Goal: Task Accomplishment & Management: Use online tool/utility

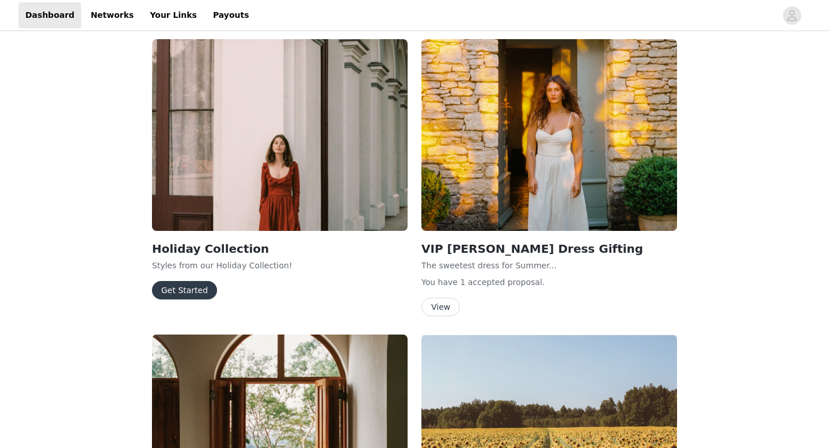
scroll to position [927, 0]
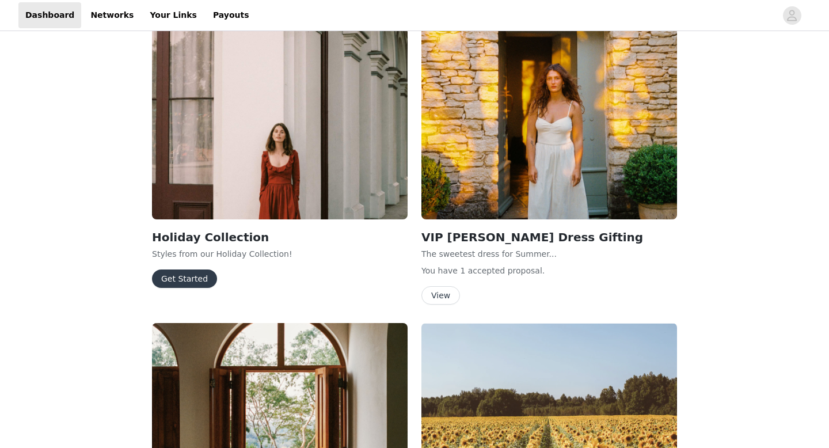
click at [183, 272] on button "Get Started" at bounding box center [184, 278] width 65 height 18
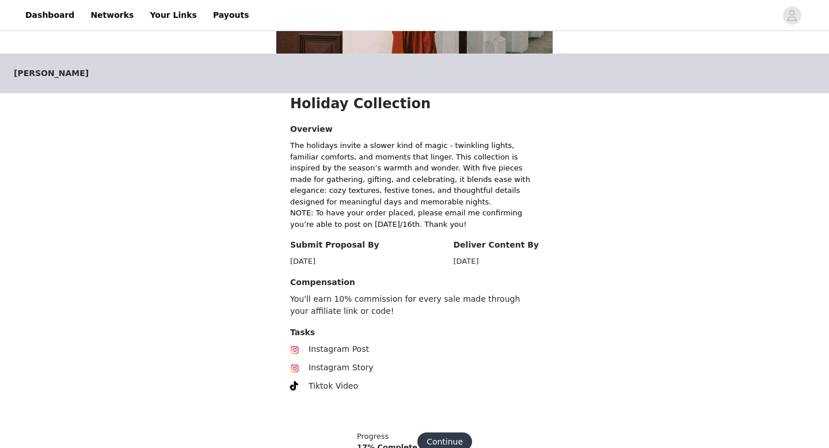
scroll to position [224, 0]
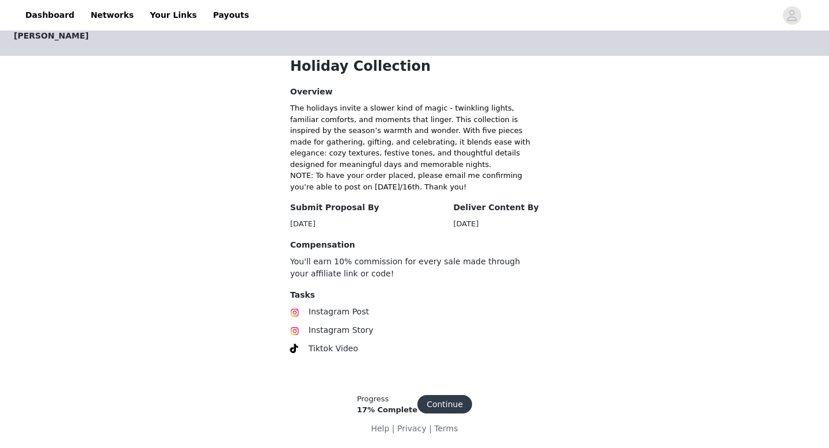
click at [442, 399] on button "Continue" at bounding box center [444, 404] width 55 height 18
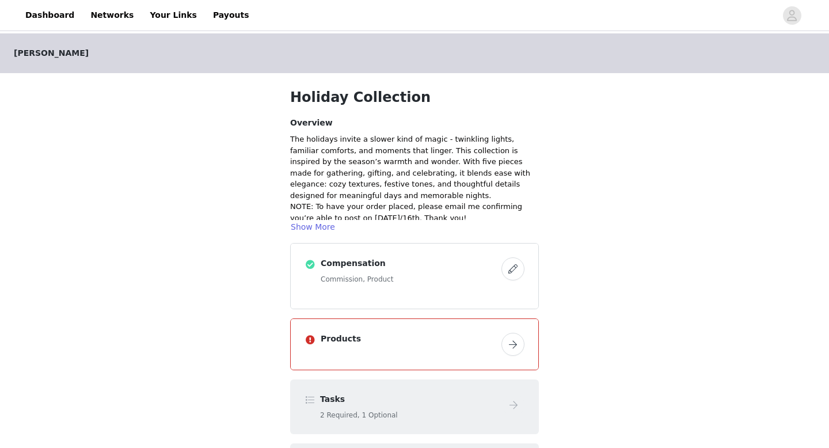
click at [513, 349] on button "button" at bounding box center [512, 344] width 23 height 23
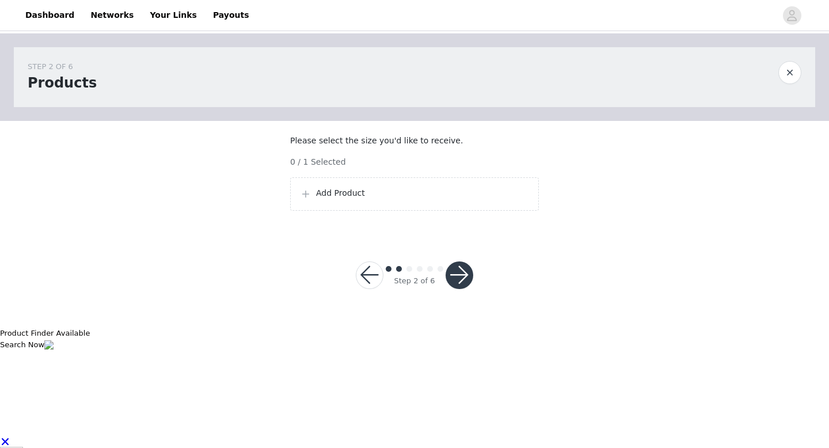
click at [341, 199] on p "Add Product" at bounding box center [422, 193] width 213 height 12
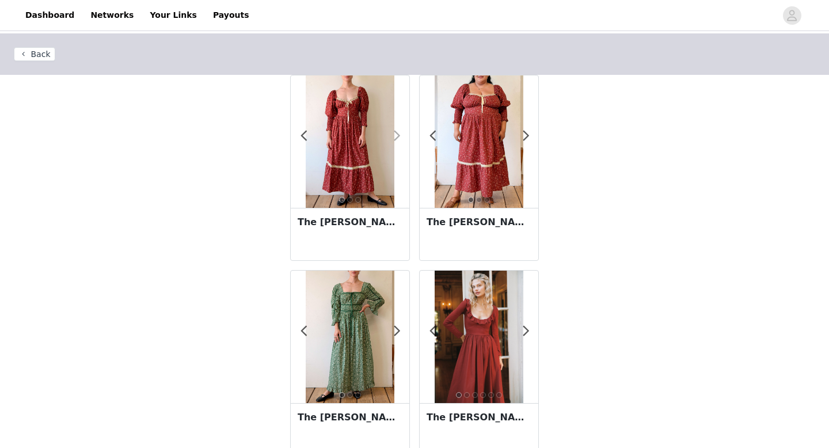
click at [399, 136] on span at bounding box center [397, 136] width 26 height 0
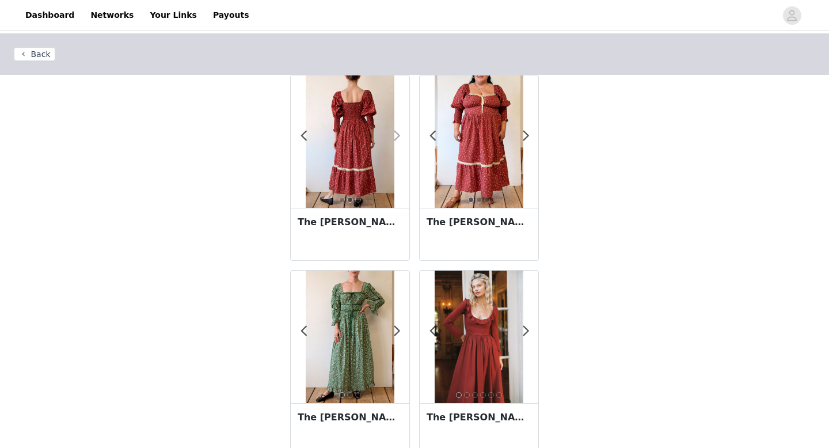
click at [399, 136] on span at bounding box center [397, 136] width 26 height 0
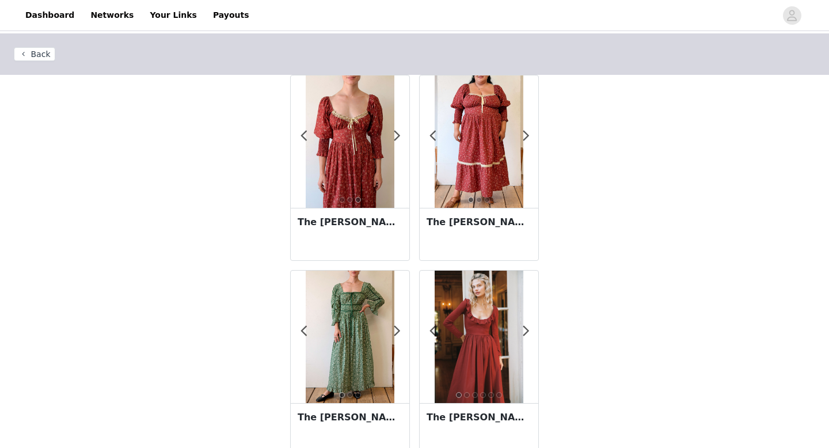
click at [360, 153] on img at bounding box center [350, 141] width 88 height 132
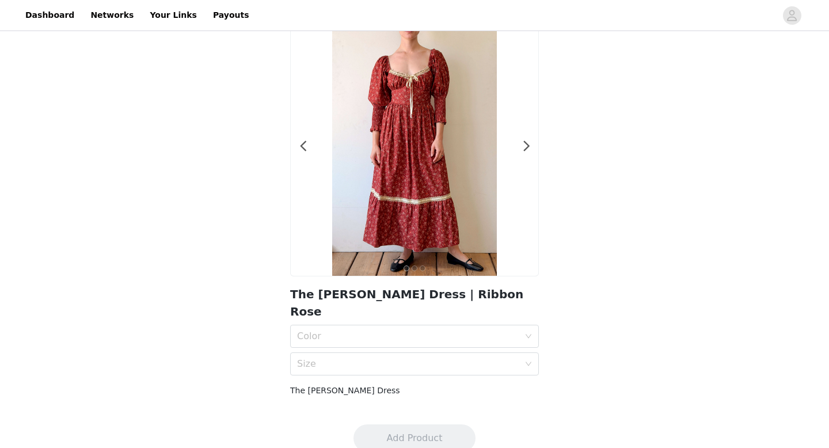
scroll to position [48, 0]
click at [474, 328] on div "Color" at bounding box center [410, 336] width 227 height 22
click at [450, 338] on div "Ribbon Rose" at bounding box center [414, 343] width 235 height 13
click at [451, 357] on div "Size" at bounding box center [408, 363] width 222 height 12
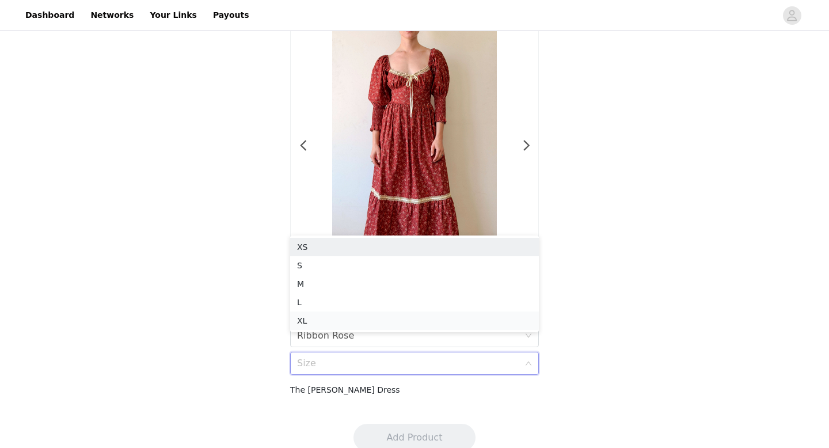
click at [431, 321] on div "XL" at bounding box center [414, 320] width 235 height 13
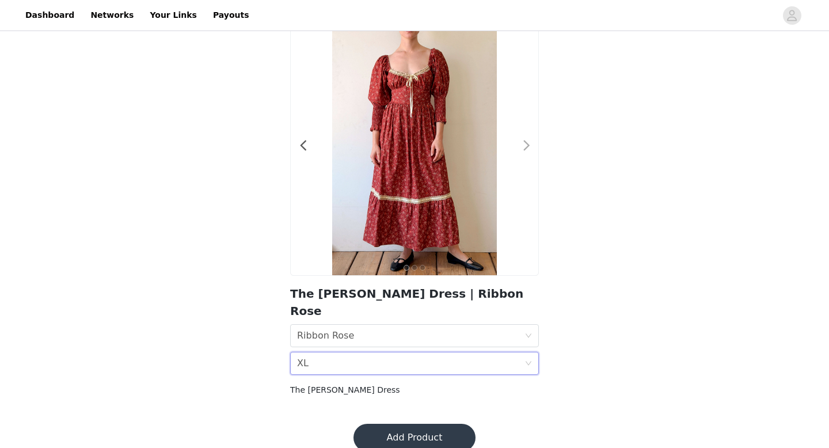
click at [528, 146] on span at bounding box center [526, 146] width 26 height 0
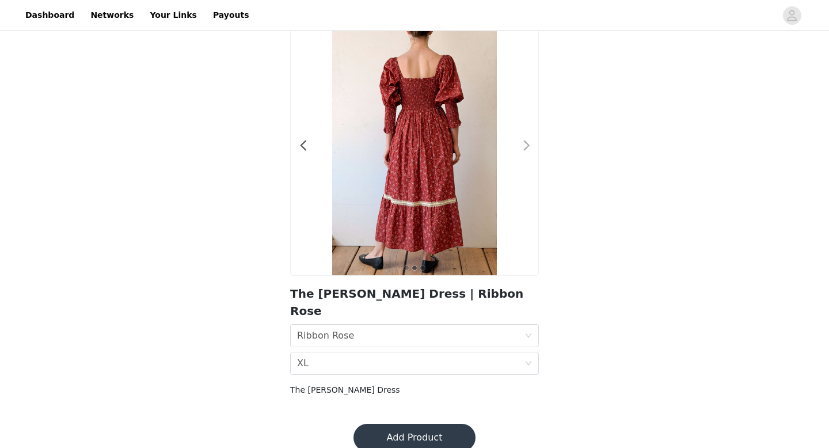
click at [528, 146] on span at bounding box center [526, 146] width 26 height 0
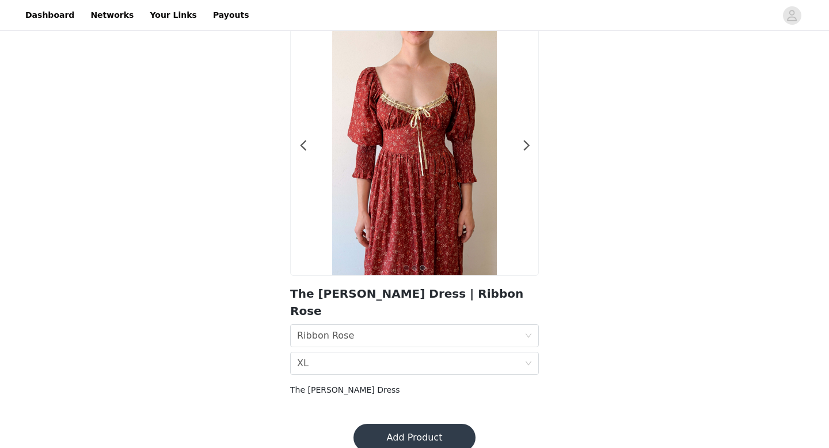
click at [412, 424] on button "Add Product" at bounding box center [414, 438] width 122 height 28
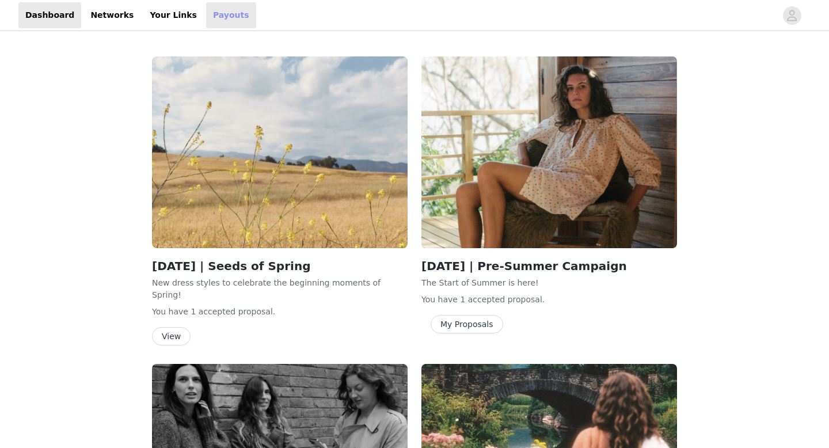
click at [212, 13] on link "Payouts" at bounding box center [231, 15] width 50 height 26
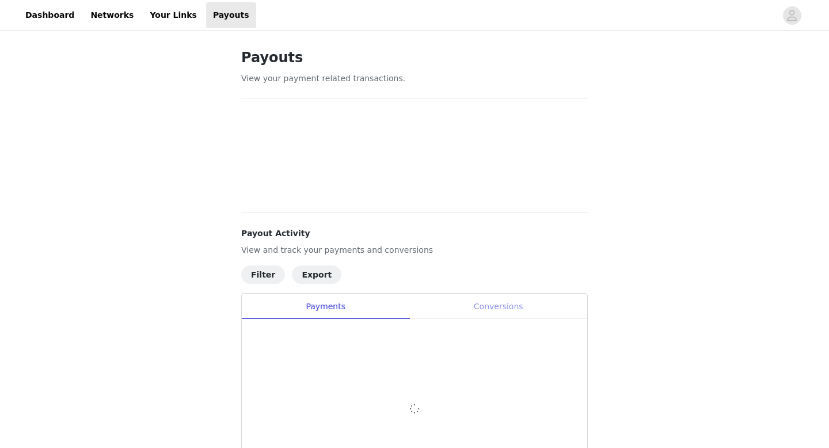
click at [497, 313] on div "Conversions" at bounding box center [498, 307] width 178 height 26
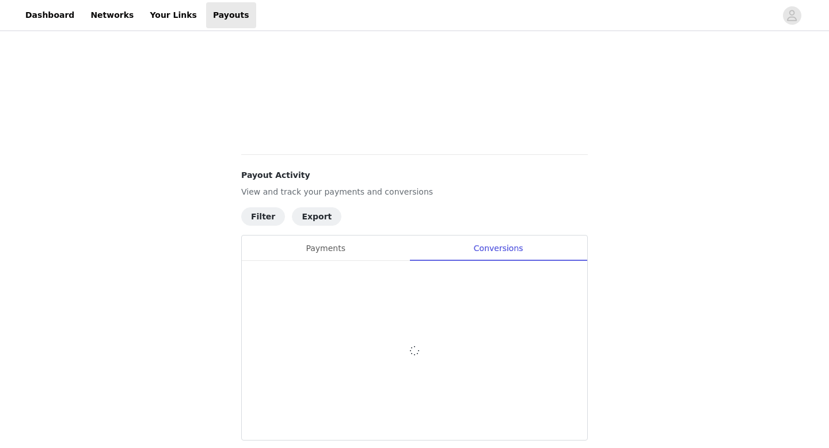
scroll to position [458, 0]
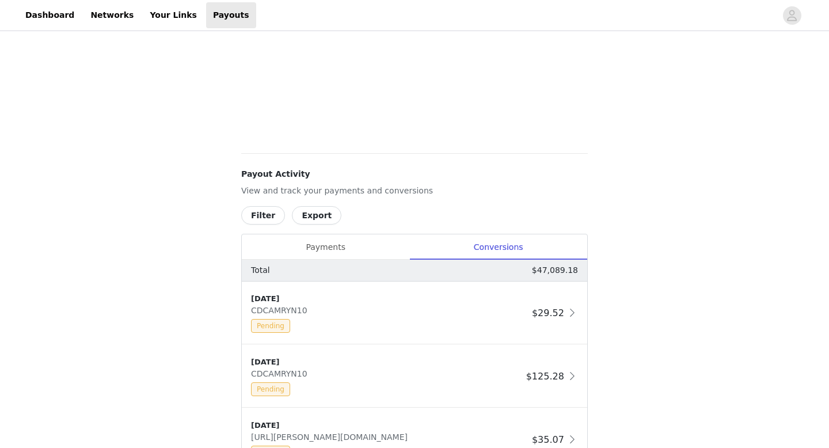
click at [266, 217] on button "Filter" at bounding box center [263, 215] width 44 height 18
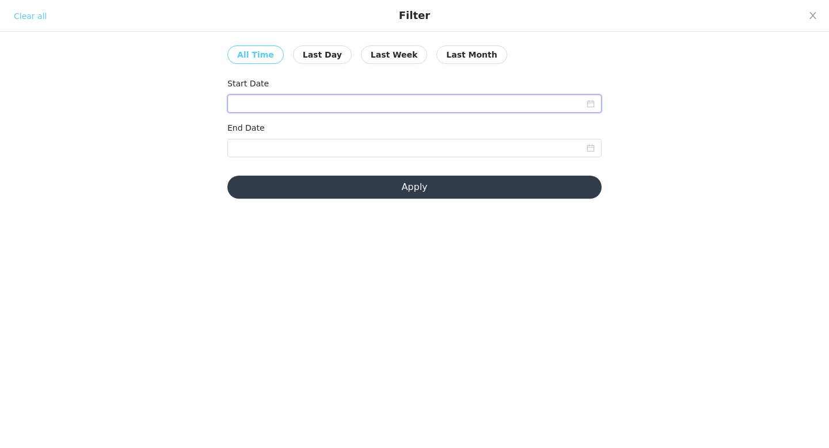
click at [435, 108] on input at bounding box center [414, 103] width 374 height 18
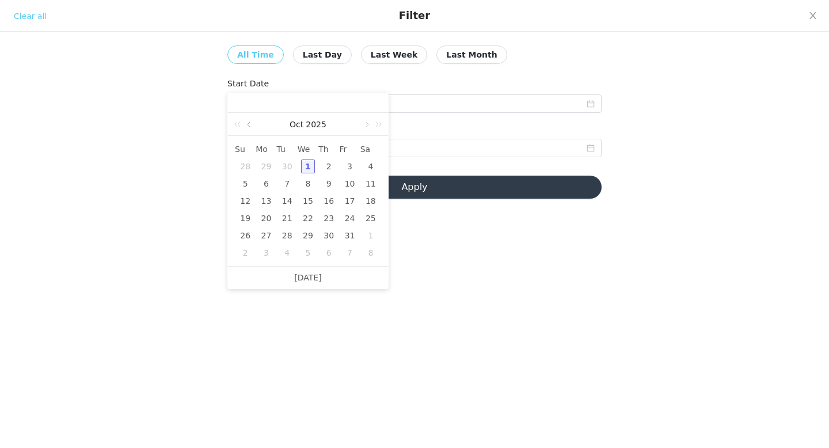
click at [250, 123] on link at bounding box center [250, 124] width 10 height 23
click at [248, 126] on link at bounding box center [250, 124] width 10 height 23
click at [345, 167] on div "1" at bounding box center [350, 166] width 14 height 14
type input "[DATE]"
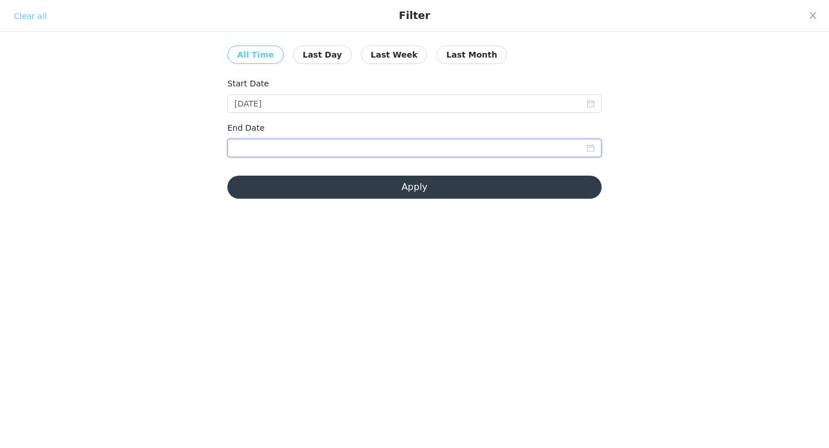
click at [298, 147] on input at bounding box center [414, 148] width 374 height 18
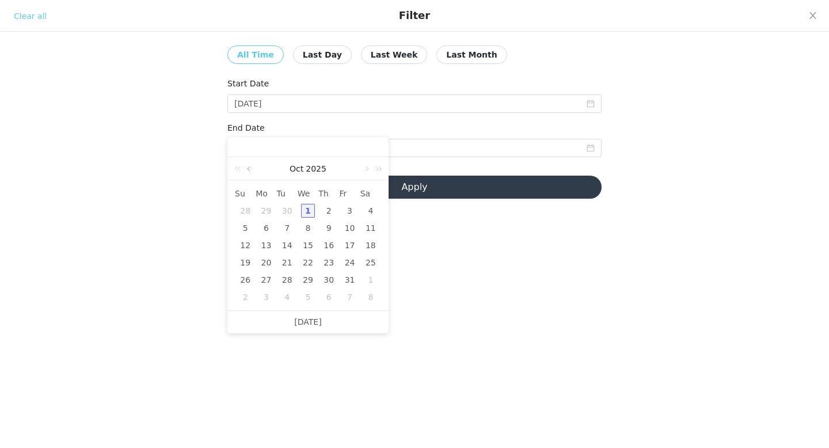
click at [249, 174] on link at bounding box center [250, 168] width 10 height 23
click at [250, 291] on div "31" at bounding box center [245, 297] width 14 height 14
type input "[DATE]"
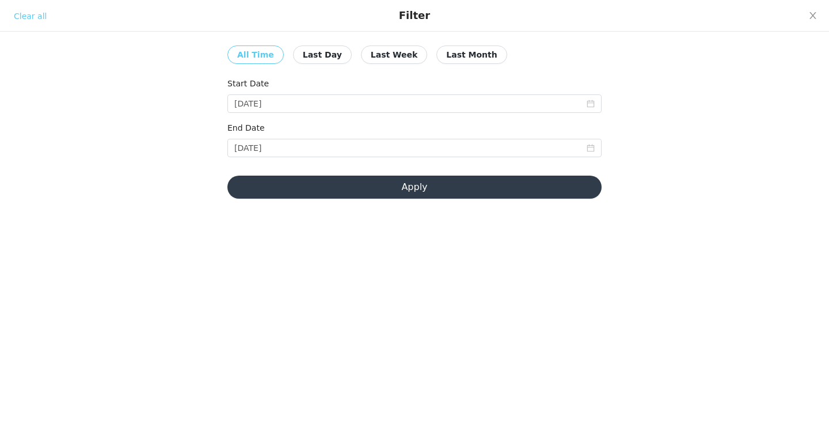
click at [441, 200] on div "Clear all All Time Last Day Last Week Last Month Start Date [DATE] End Date [DA…" at bounding box center [414, 106] width 829 height 212
click at [430, 191] on button "Apply" at bounding box center [414, 187] width 374 height 23
